Goal: Transaction & Acquisition: Book appointment/travel/reservation

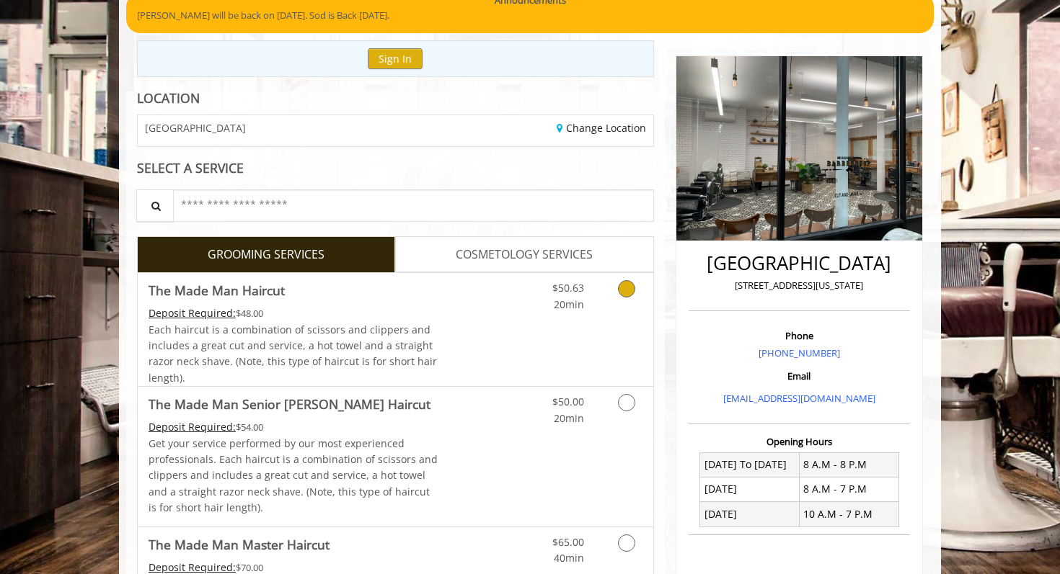
click at [620, 297] on link "Grooming services" at bounding box center [623, 293] width 37 height 40
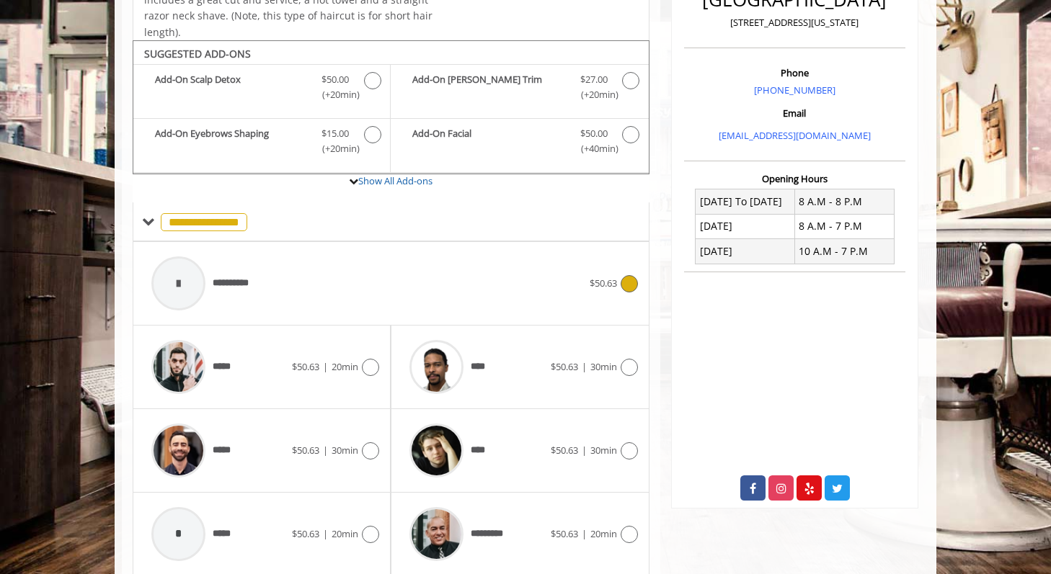
scroll to position [428, 0]
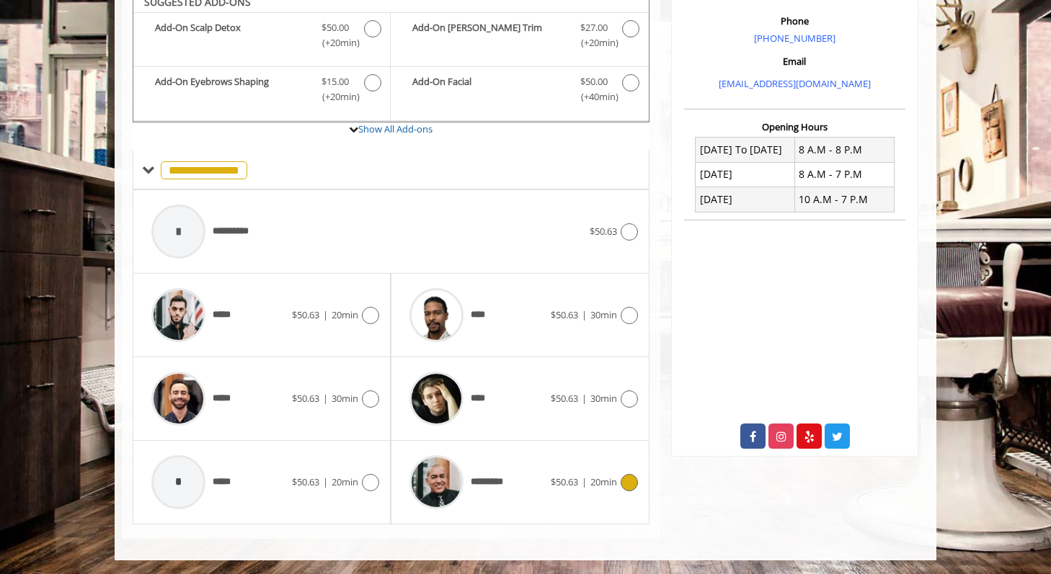
click at [524, 480] on div "*********" at bounding box center [476, 482] width 148 height 68
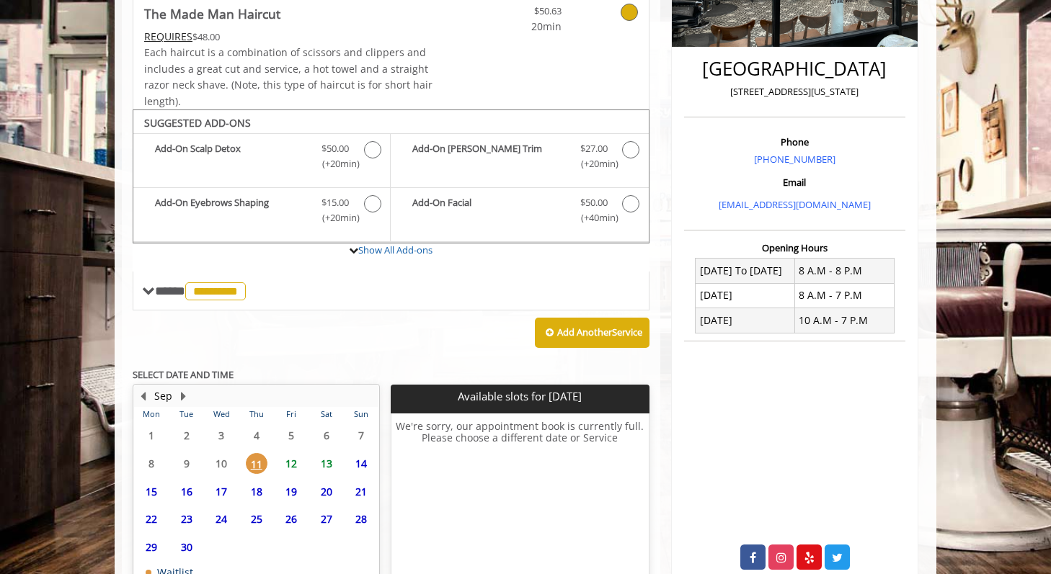
scroll to position [425, 0]
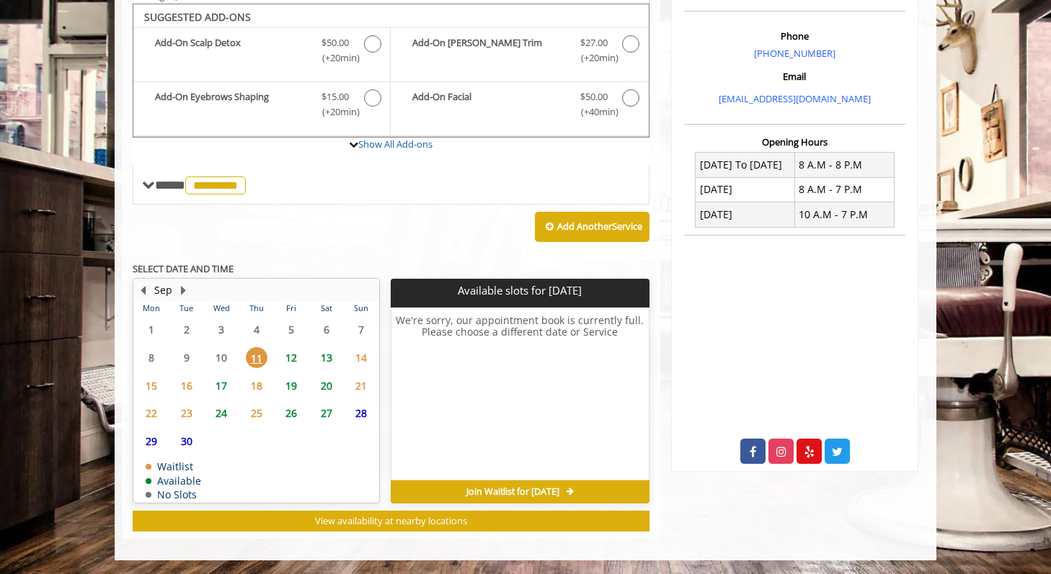
click at [295, 355] on span "12" at bounding box center [291, 357] width 22 height 21
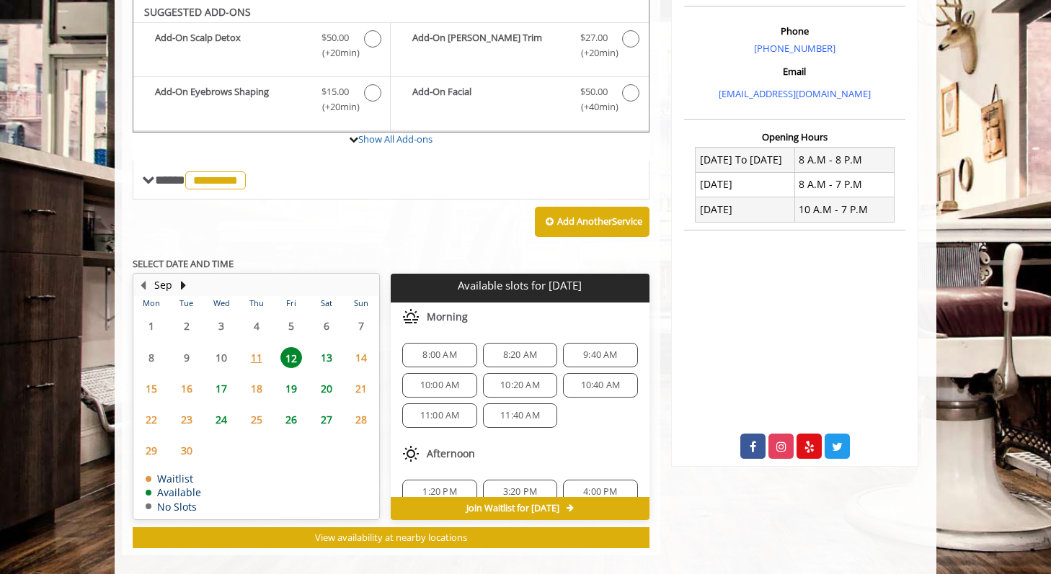
scroll to position [429, 0]
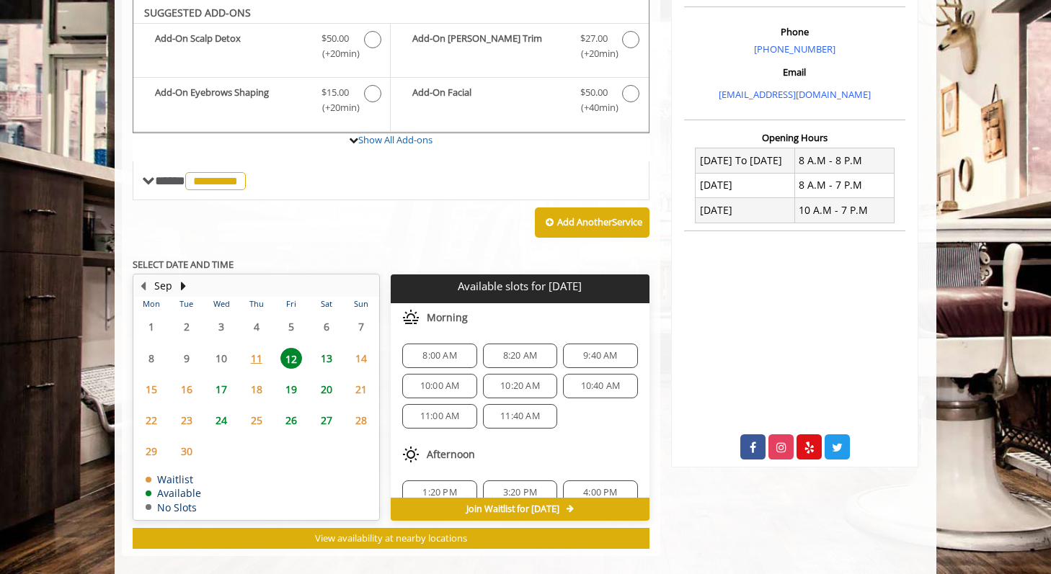
click at [320, 356] on span "13" at bounding box center [327, 358] width 22 height 21
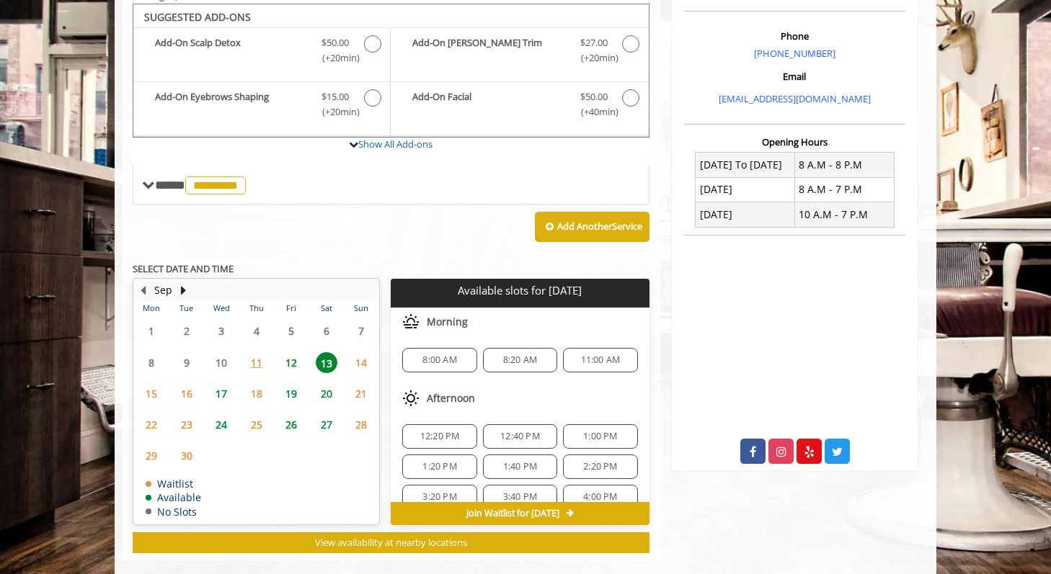
scroll to position [446, 0]
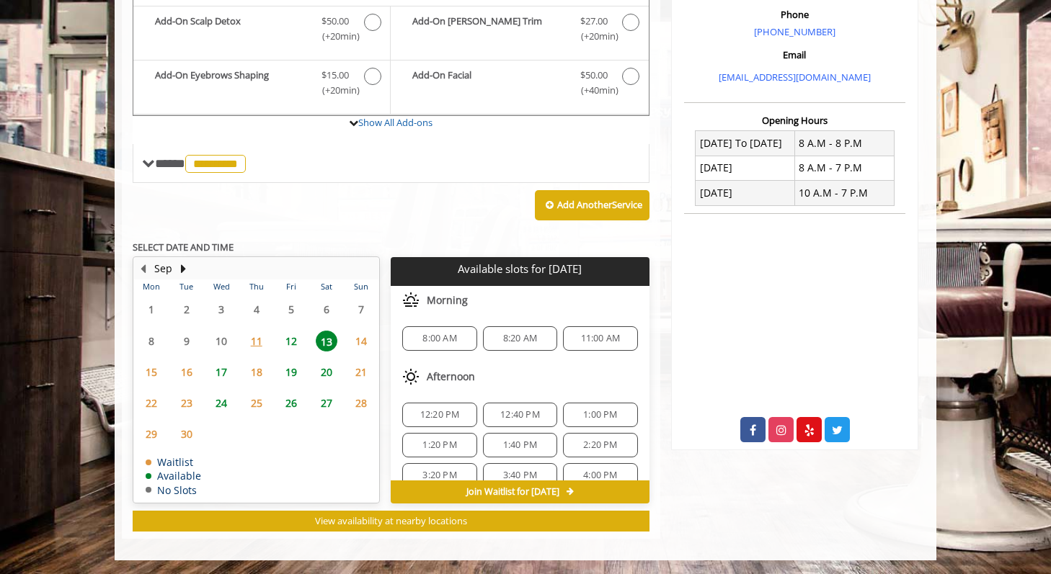
click at [290, 339] on span "12" at bounding box center [291, 341] width 22 height 21
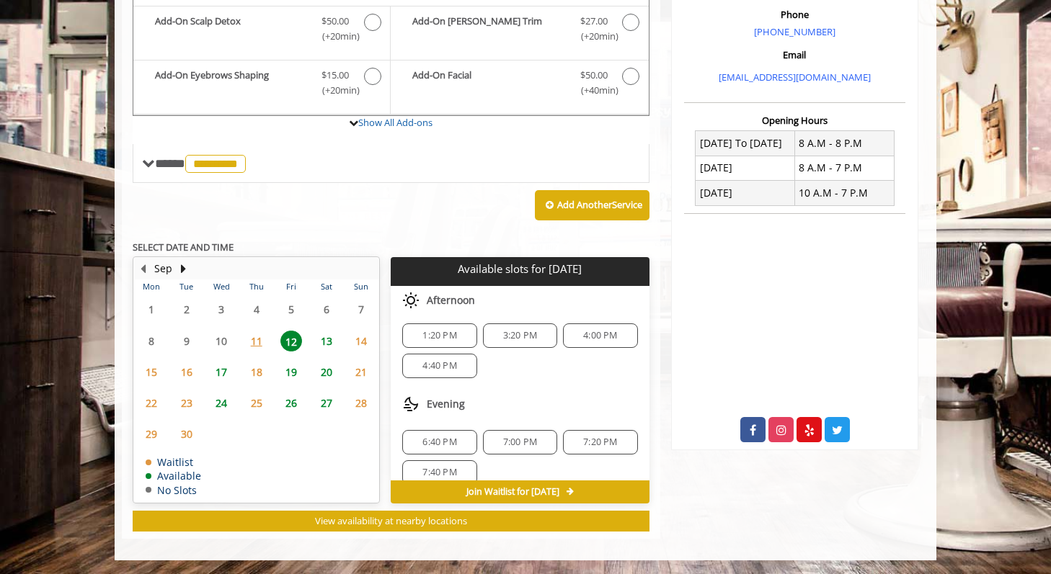
scroll to position [141, 0]
click at [528, 337] on span "3:20 PM" at bounding box center [520, 335] width 34 height 12
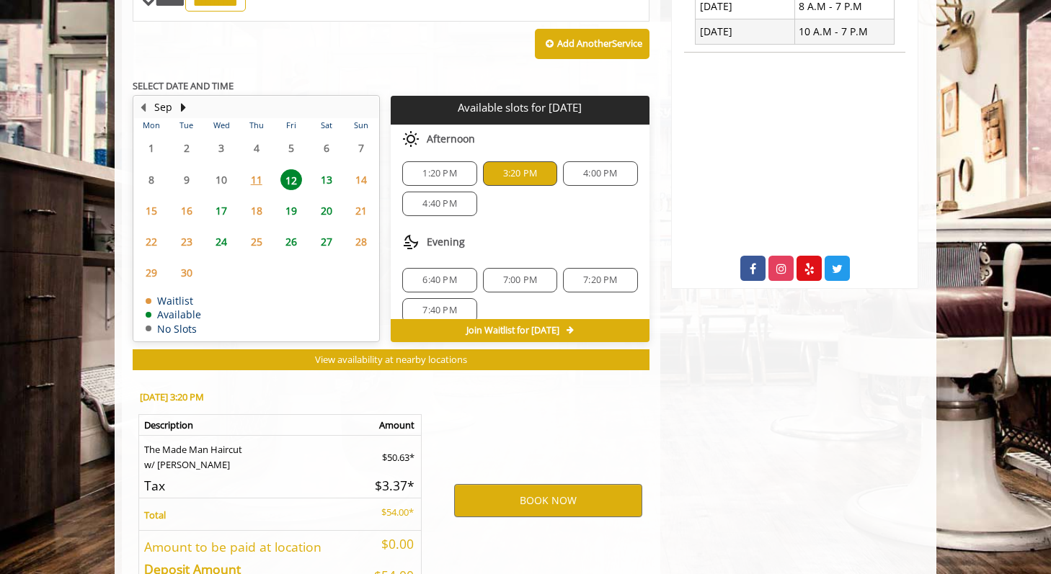
scroll to position [706, 0]
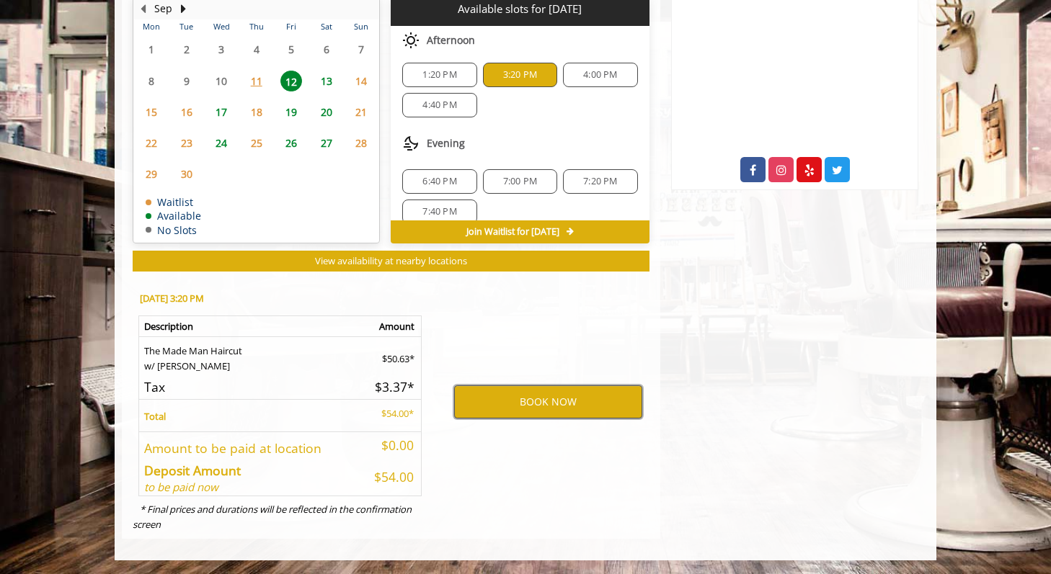
click at [530, 414] on button "BOOK NOW" at bounding box center [548, 402] width 188 height 33
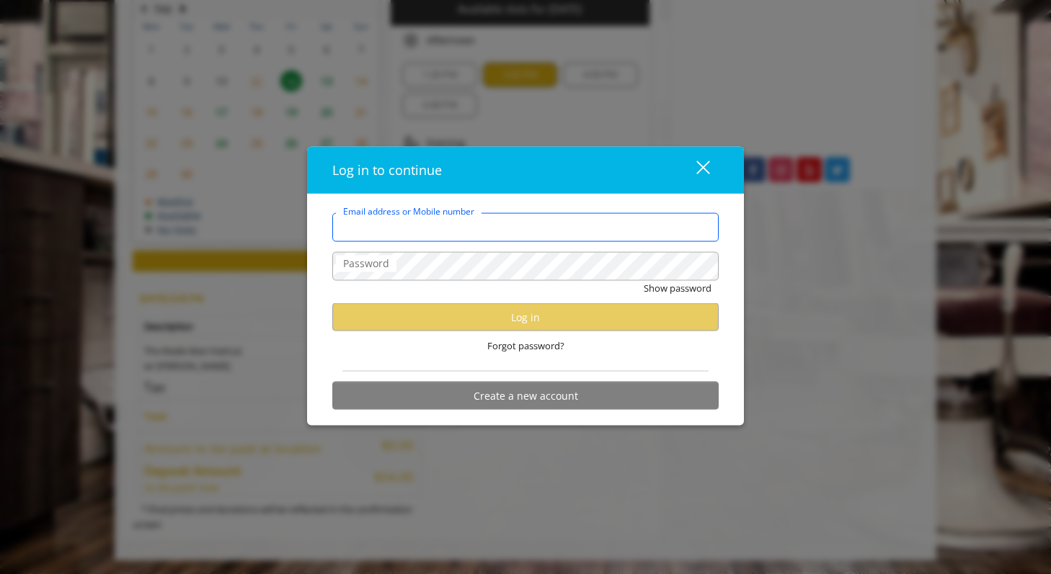
type input "**********"
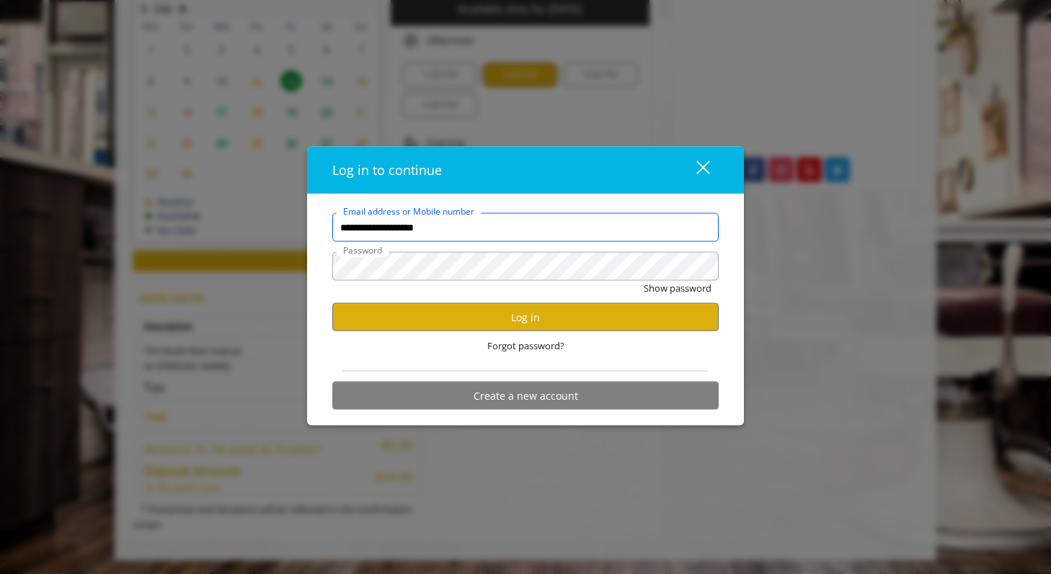
scroll to position [0, 0]
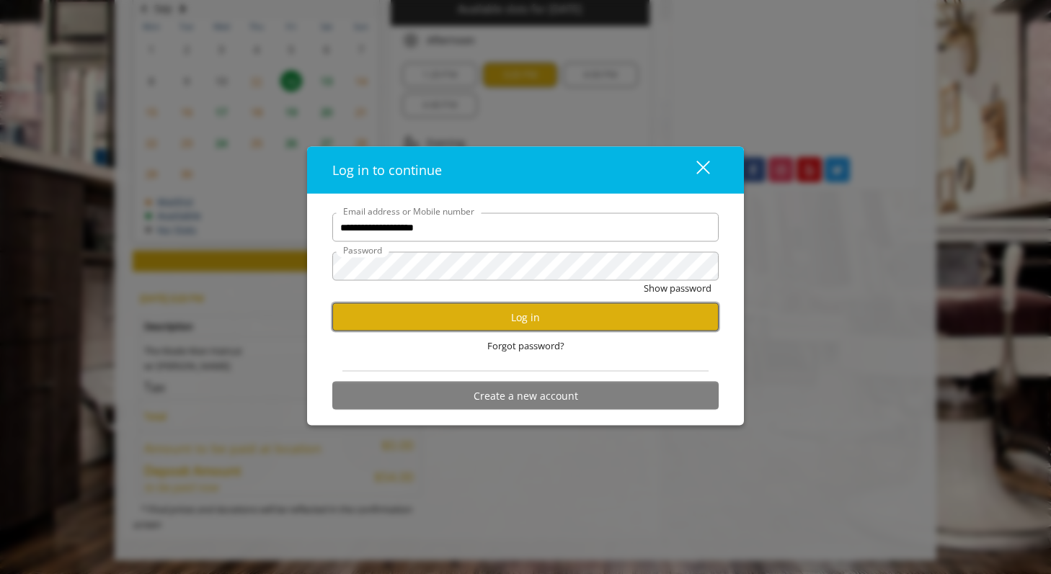
click at [491, 309] on button "Log in" at bounding box center [525, 317] width 386 height 28
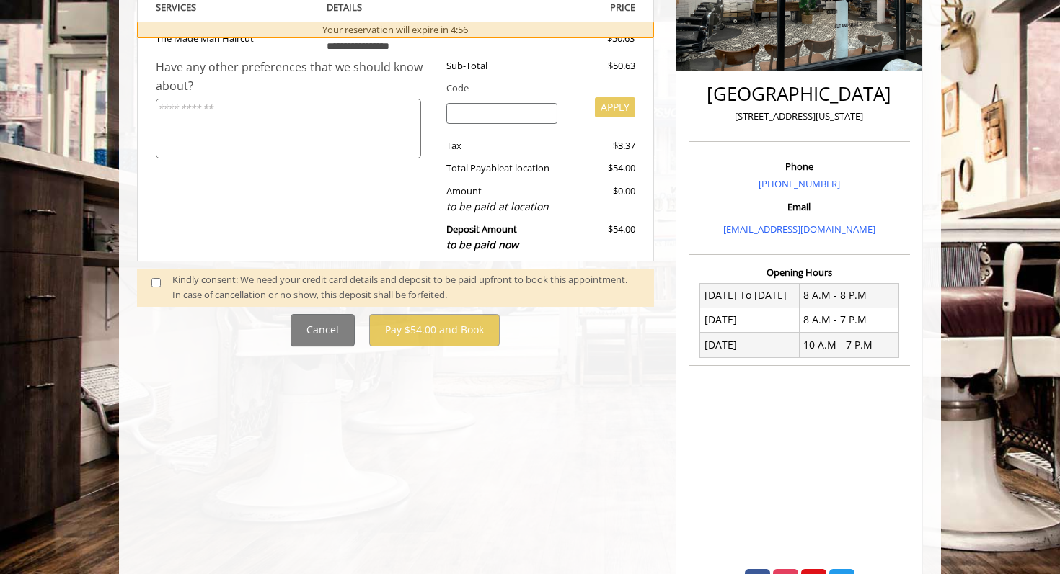
scroll to position [296, 0]
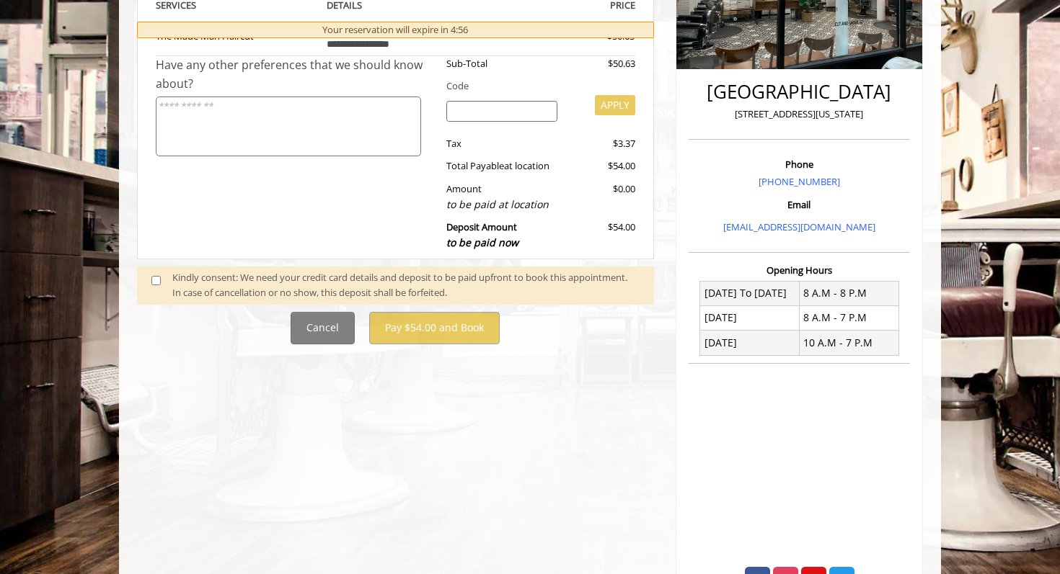
click at [216, 296] on div "Kindly consent: We need your credit card details and deposit to be paid upfront…" at bounding box center [405, 285] width 467 height 30
drag, startPoint x: 170, startPoint y: 284, endPoint x: 159, endPoint y: 285, distance: 11.6
click at [169, 284] on span at bounding box center [162, 285] width 43 height 30
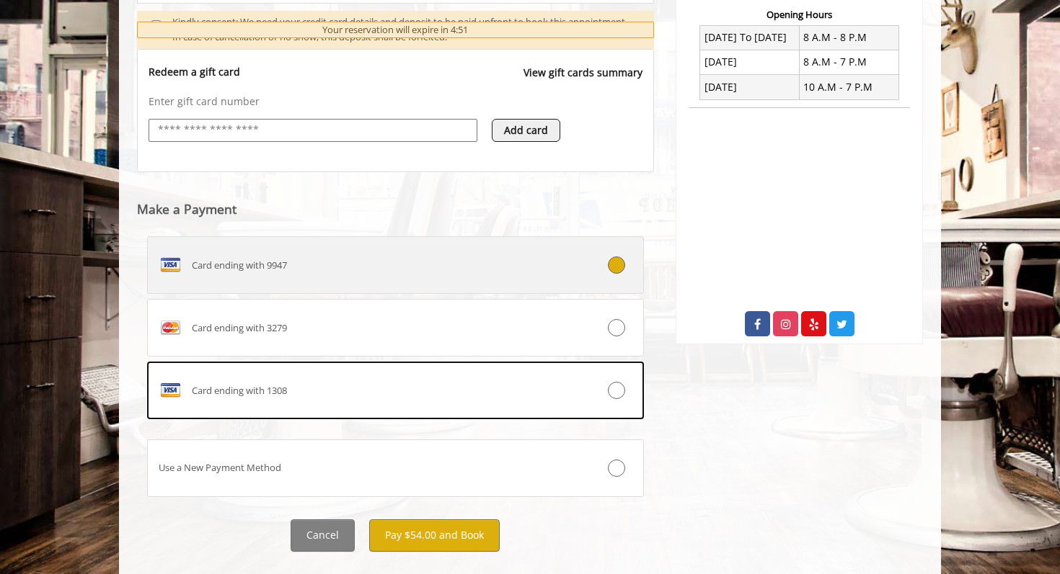
scroll to position [580, 0]
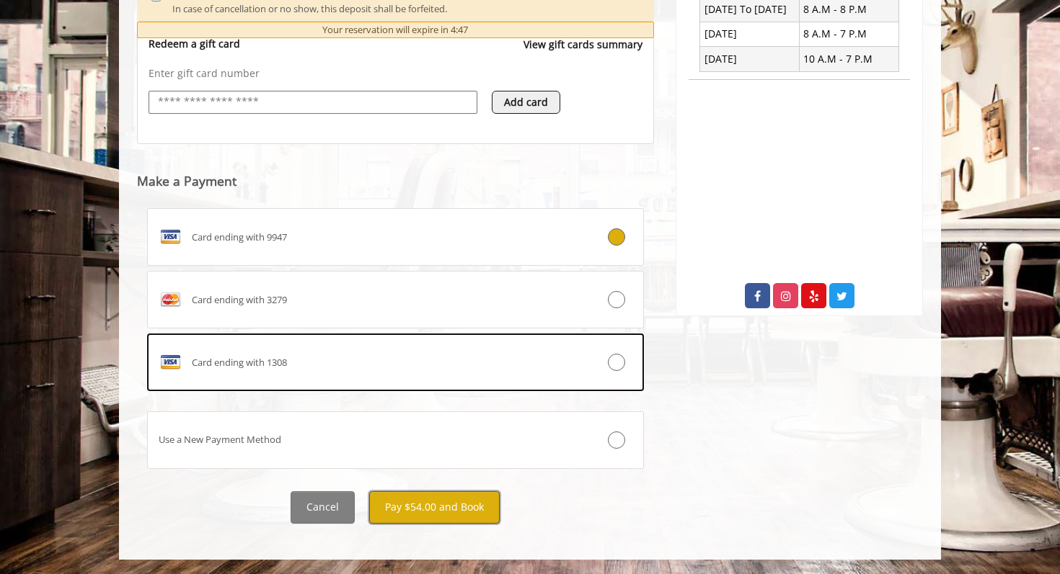
click at [469, 507] on button "Pay $54.00 and Book" at bounding box center [434, 508] width 130 height 32
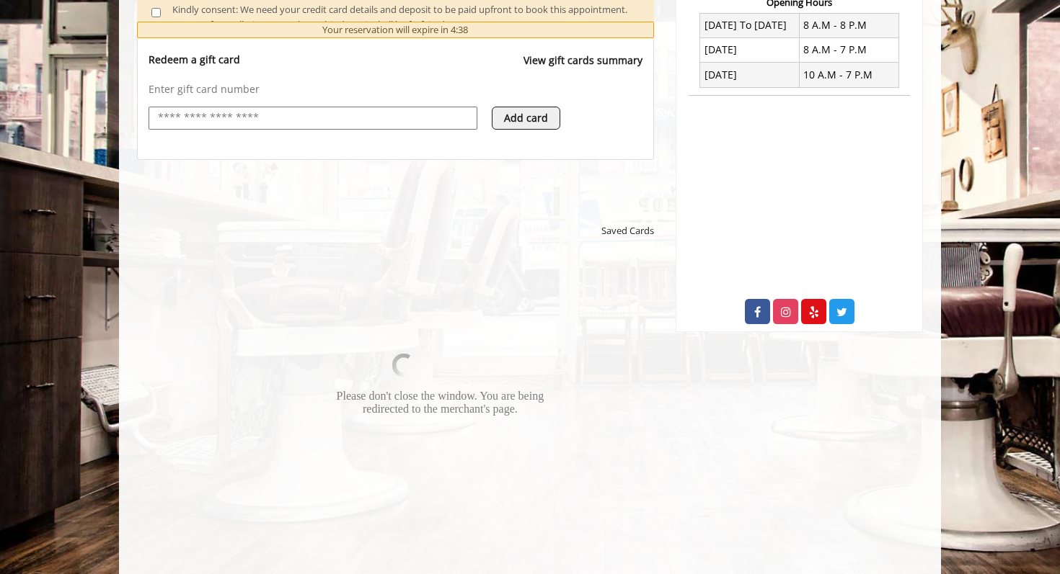
scroll to position [763, 0]
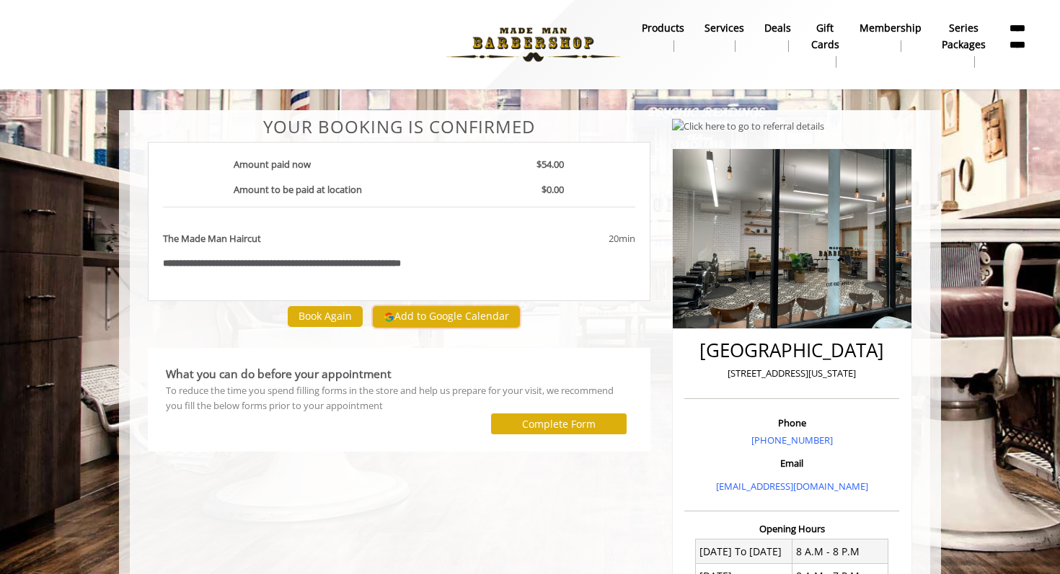
click at [474, 319] on button "Add to Google Calendar" at bounding box center [446, 317] width 147 height 22
